Goal: Transaction & Acquisition: Purchase product/service

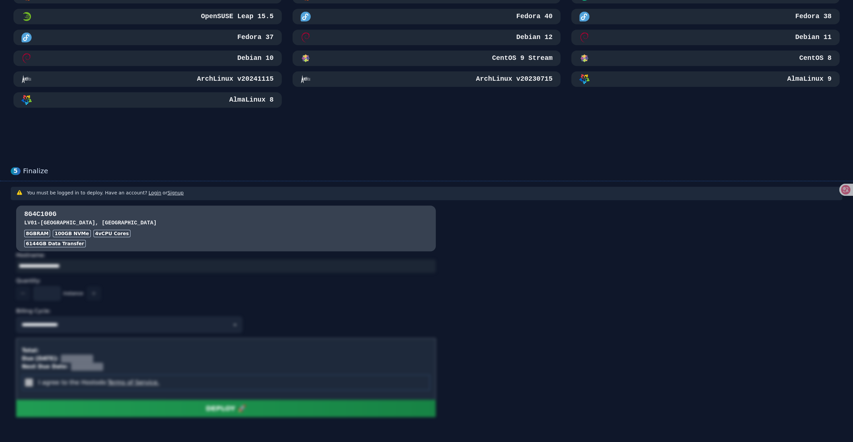
scroll to position [392, 0]
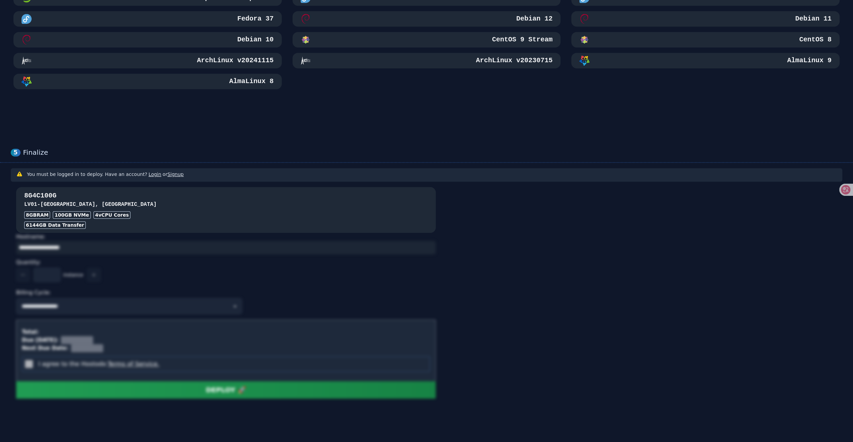
click at [131, 201] on h3 "LV01 - [GEOGRAPHIC_DATA], [GEOGRAPHIC_DATA]" at bounding box center [226, 204] width 404 height 8
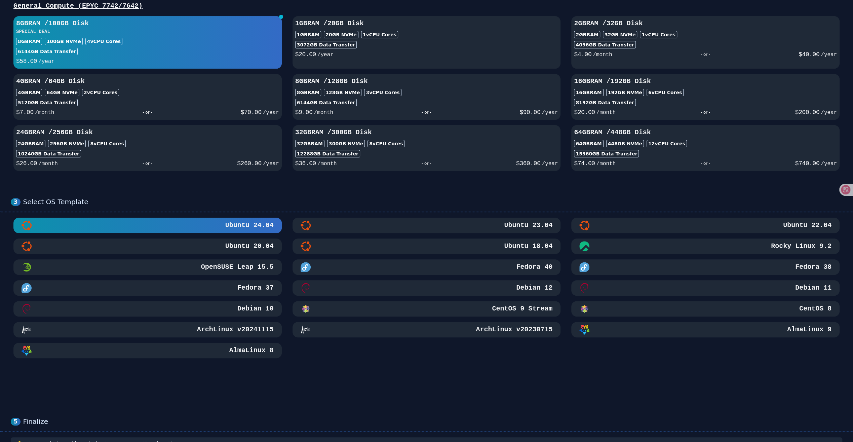
scroll to position [0, 0]
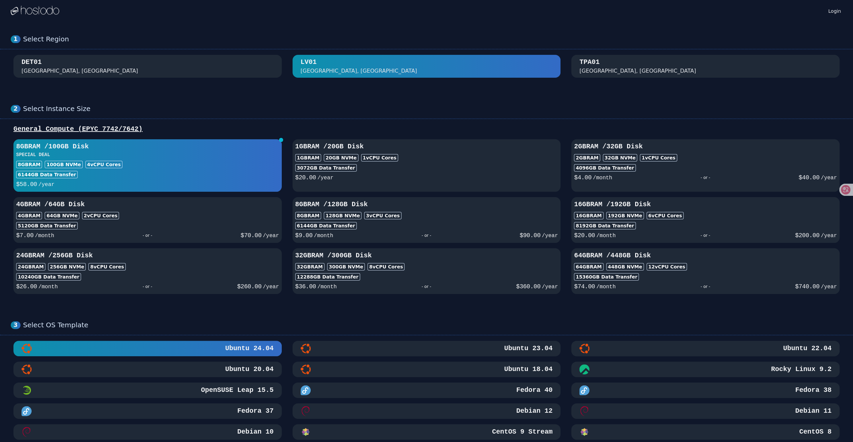
click at [230, 72] on div "DET01 [GEOGRAPHIC_DATA], [GEOGRAPHIC_DATA]" at bounding box center [148, 66] width 252 height 17
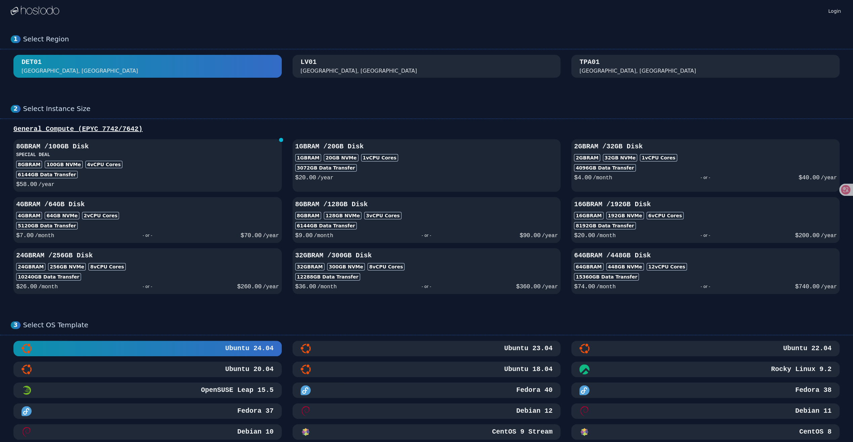
click at [655, 63] on div "TPA01 [GEOGRAPHIC_DATA], [GEOGRAPHIC_DATA]" at bounding box center [705, 66] width 252 height 17
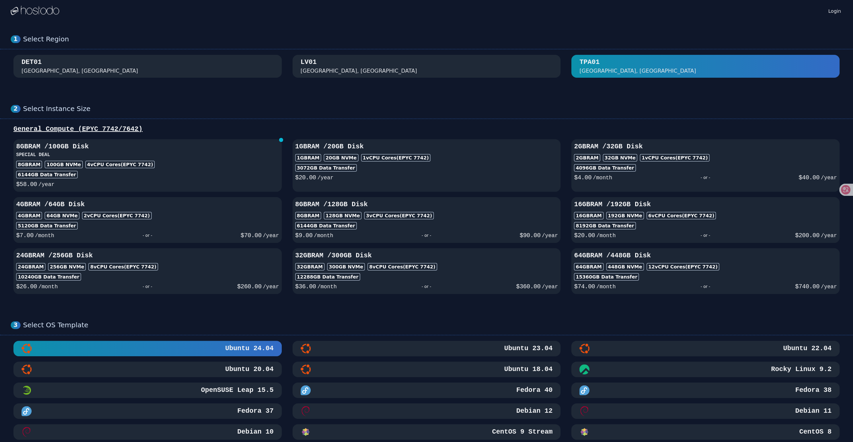
click at [177, 66] on div "DET01 [GEOGRAPHIC_DATA], [GEOGRAPHIC_DATA]" at bounding box center [148, 66] width 252 height 17
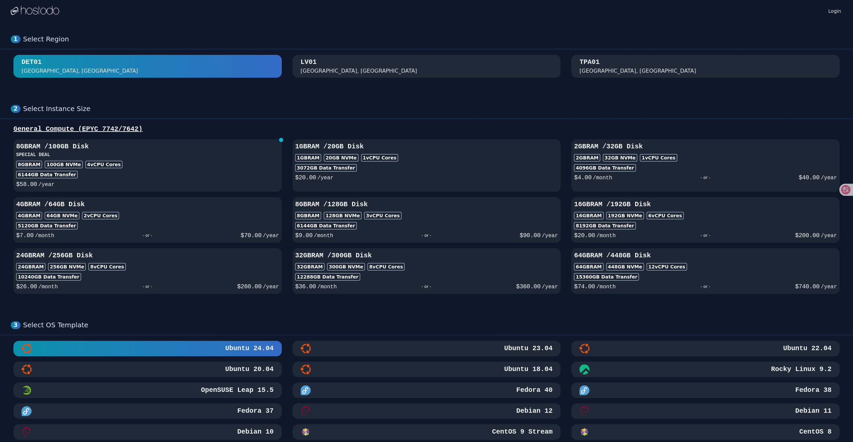
click at [342, 73] on div "[GEOGRAPHIC_DATA], [GEOGRAPHIC_DATA]" at bounding box center [427, 66] width 252 height 17
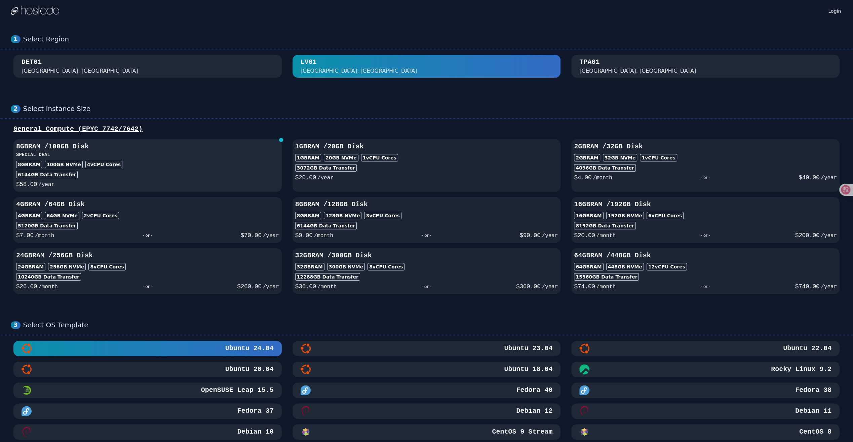
click at [178, 149] on h3 "8GB RAM / 100 GB Disk" at bounding box center [147, 146] width 263 height 9
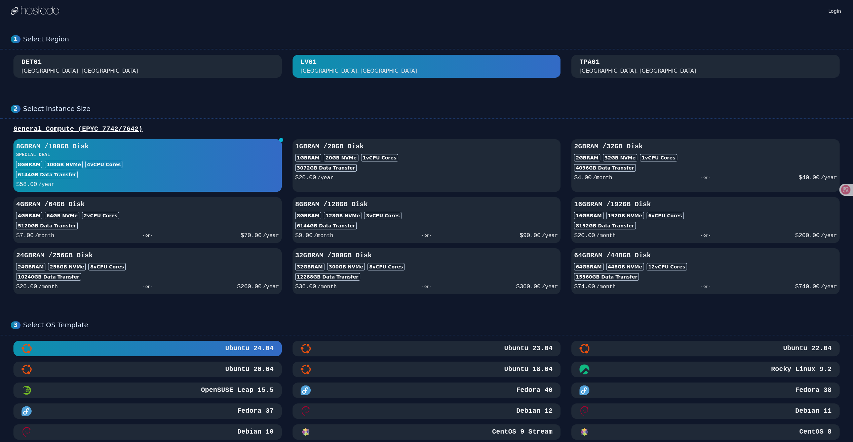
click at [135, 63] on div "DET01 [GEOGRAPHIC_DATA], [GEOGRAPHIC_DATA]" at bounding box center [148, 66] width 252 height 17
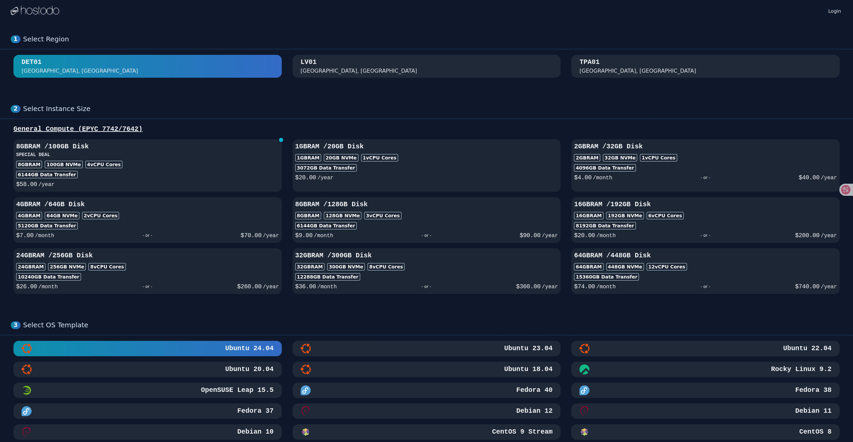
click at [635, 73] on div "TPA01 [GEOGRAPHIC_DATA], [GEOGRAPHIC_DATA]" at bounding box center [705, 66] width 252 height 17
